Goal: Navigation & Orientation: Go to known website

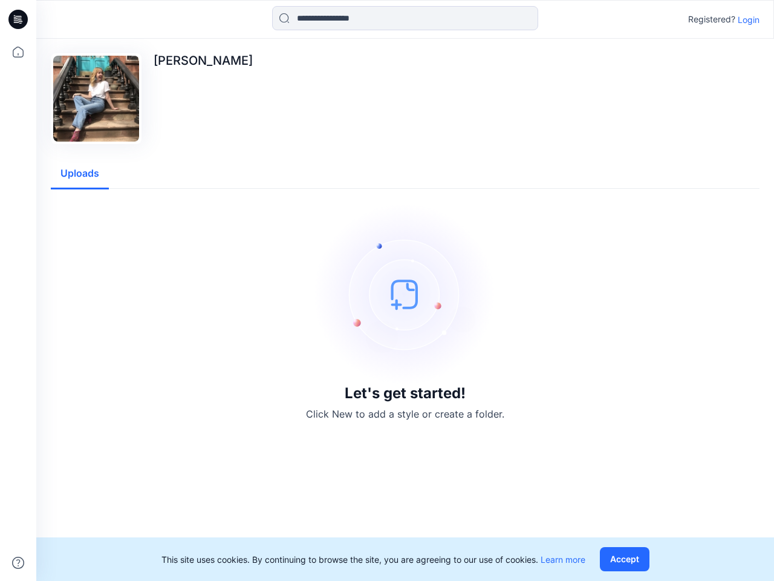
click at [387, 290] on img at bounding box center [406, 294] width 182 height 182
click at [19, 19] on icon at bounding box center [20, 19] width 5 height 1
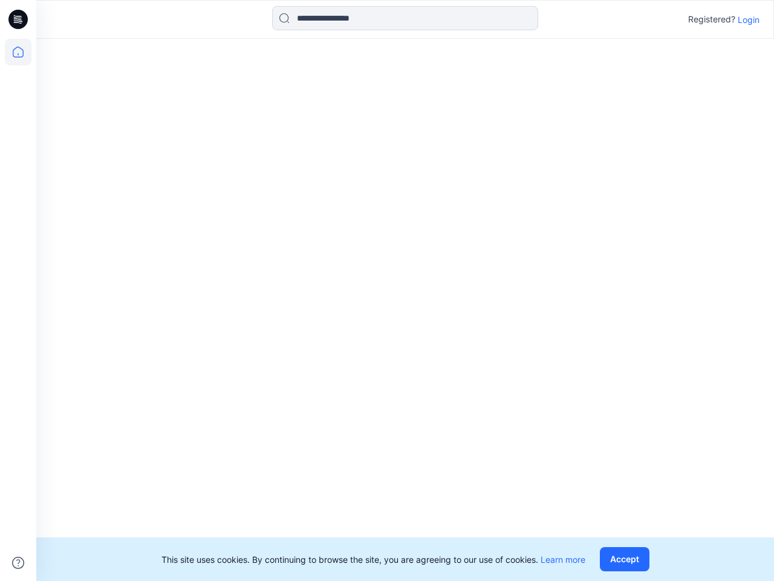
click at [18, 52] on icon at bounding box center [18, 52] width 27 height 27
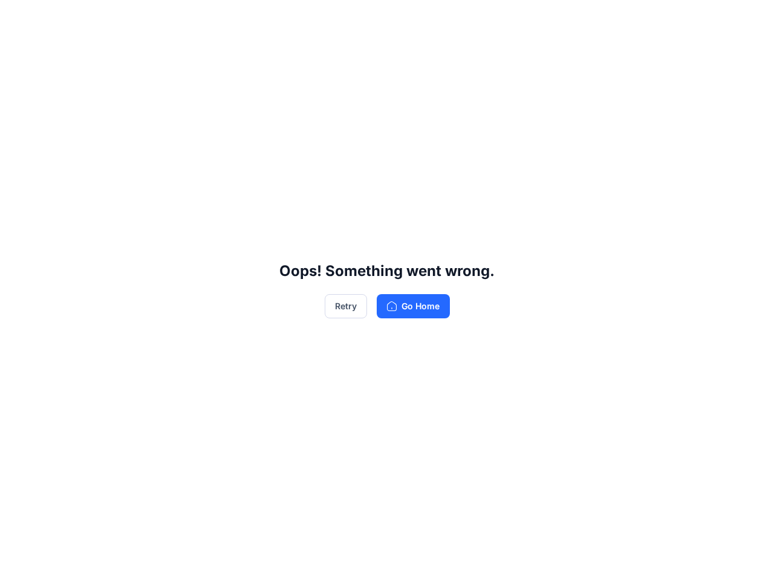
click at [18, 563] on div "Oops! Something went wrong. Retry Go Home" at bounding box center [387, 290] width 774 height 581
click at [405, 18] on div "Oops! Something went wrong. Retry Go Home" at bounding box center [387, 290] width 774 height 581
click at [749, 19] on div "Oops! Something went wrong. Retry Go Home" at bounding box center [387, 290] width 774 height 581
click at [80, 174] on div "Oops! Something went wrong. Retry Go Home" at bounding box center [387, 290] width 774 height 581
click at [627, 559] on div "Oops! Something went wrong. Retry Go Home" at bounding box center [387, 290] width 774 height 581
